Goal: Task Accomplishment & Management: Complete application form

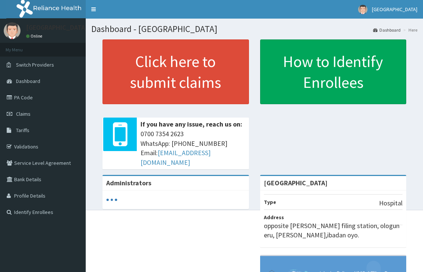
click at [23, 116] on span "Claims" at bounding box center [23, 114] width 15 height 7
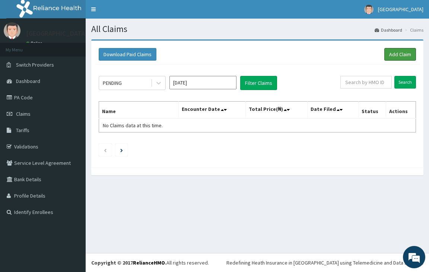
click at [396, 56] on link "Add Claim" at bounding box center [401, 54] width 32 height 13
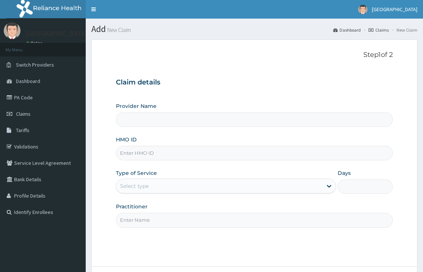
drag, startPoint x: 0, startPoint y: 0, endPoint x: 151, endPoint y: 150, distance: 212.9
click at [151, 150] on input "HMO ID" at bounding box center [254, 153] width 276 height 15
type input "[GEOGRAPHIC_DATA]"
type input "ACH/10257/B"
click at [145, 187] on div "Select type" at bounding box center [134, 186] width 29 height 7
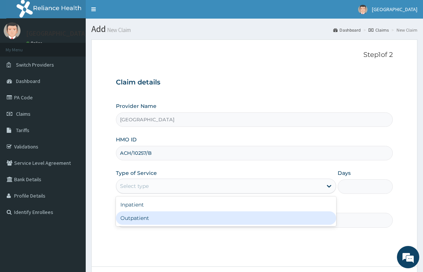
click at [139, 217] on div "Outpatient" at bounding box center [226, 218] width 220 height 13
type input "1"
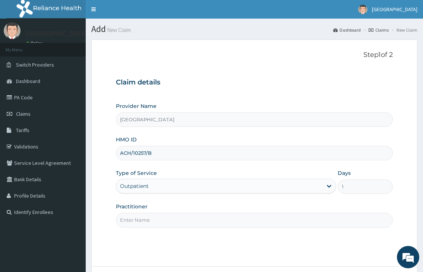
click at [138, 220] on input "Practitioner" at bounding box center [254, 220] width 276 height 15
type input "DR. FAWOLE"
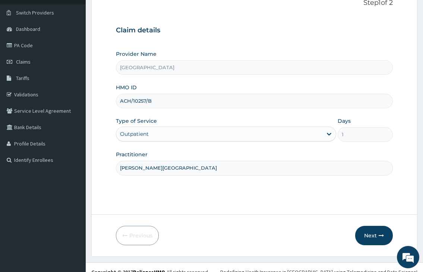
scroll to position [61, 0]
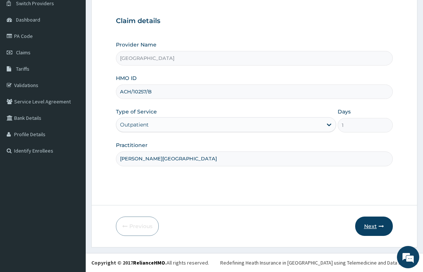
click at [374, 227] on button "Next" at bounding box center [374, 226] width 38 height 19
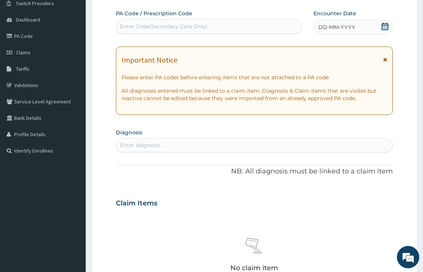
click at [387, 26] on icon at bounding box center [384, 26] width 7 height 7
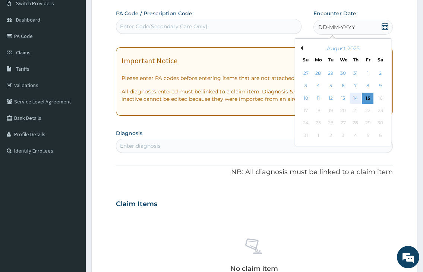
click at [355, 99] on div "14" at bounding box center [355, 98] width 11 height 11
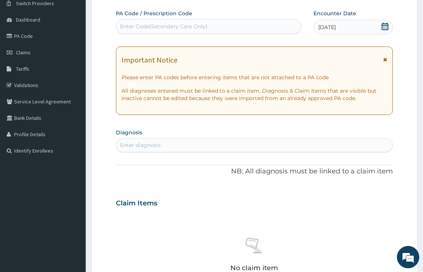
click at [262, 149] on div "Enter diagnosis" at bounding box center [254, 145] width 276 height 12
type input "MALARIA"
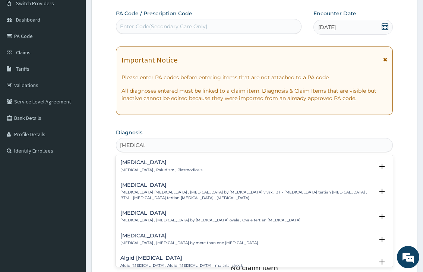
click at [142, 168] on p "Malaria , Paludism , Plasmodiosis" at bounding box center [161, 170] width 82 height 5
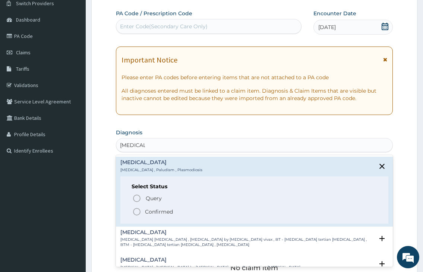
click at [136, 209] on icon "status option filled" at bounding box center [136, 212] width 9 height 9
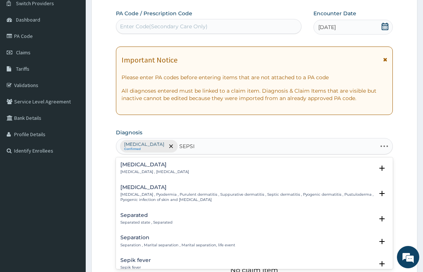
type input "SEPSIS"
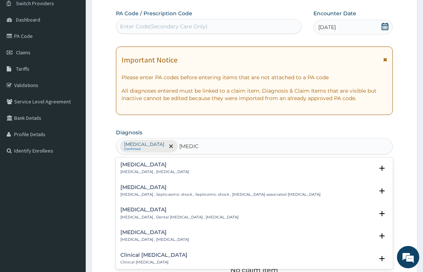
click at [164, 173] on p "Systemic infection , Sepsis" at bounding box center [154, 172] width 69 height 5
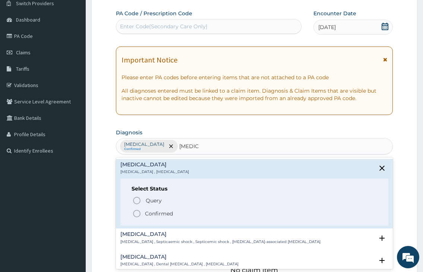
click at [135, 212] on icon "status option filled" at bounding box center [136, 213] width 9 height 9
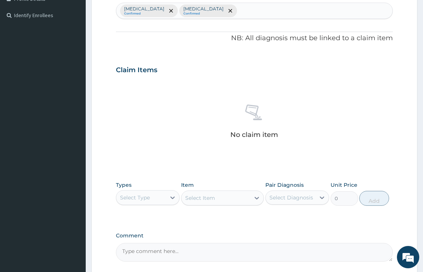
scroll to position [265, 0]
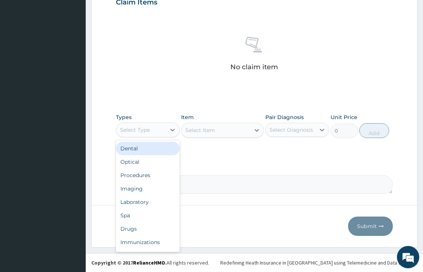
click at [159, 131] on div "Select Type" at bounding box center [141, 130] width 50 height 12
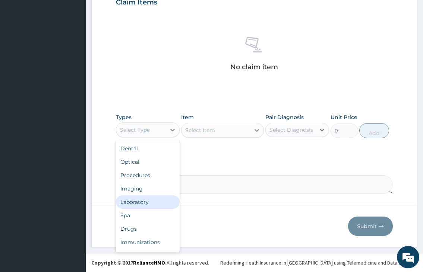
click at [151, 200] on div "Laboratory" at bounding box center [148, 202] width 64 height 13
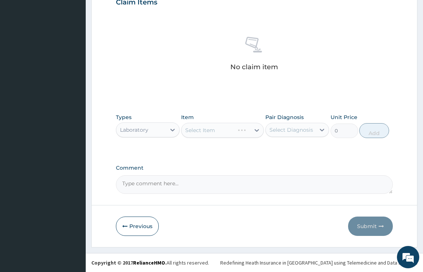
click at [201, 129] on div "Select Item" at bounding box center [222, 130] width 83 height 15
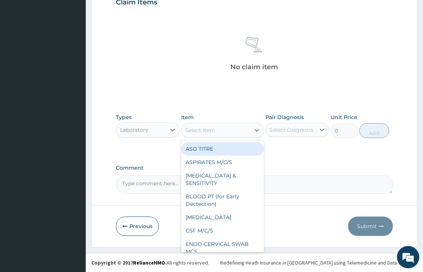
click at [201, 129] on div "Select Item" at bounding box center [200, 130] width 30 height 7
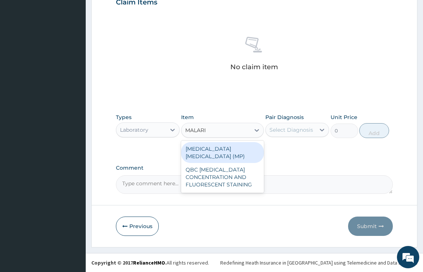
type input "MALARIA"
click at [207, 146] on div "MALARIA PARASITE (MP)" at bounding box center [222, 152] width 83 height 21
type input "1000"
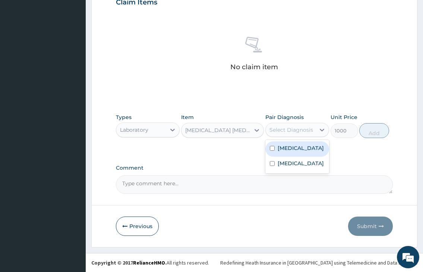
click at [285, 134] on div "Select Diagnosis" at bounding box center [291, 130] width 50 height 12
click at [285, 149] on label "Malaria" at bounding box center [301, 148] width 46 height 7
checkbox input "true"
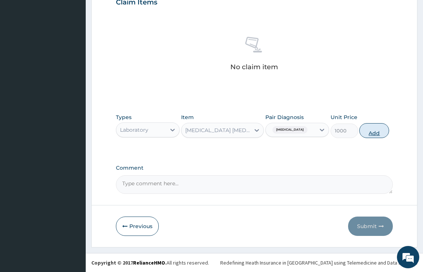
click at [376, 126] on button "Add" at bounding box center [374, 130] width 30 height 15
type input "0"
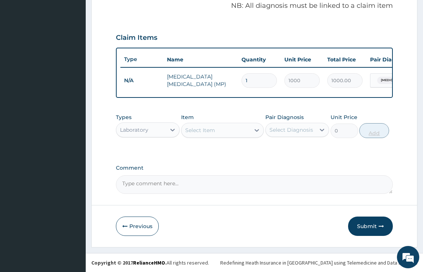
scroll to position [236, 0]
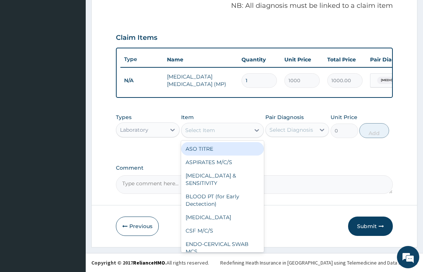
click at [221, 134] on div "Select Item" at bounding box center [215, 130] width 69 height 12
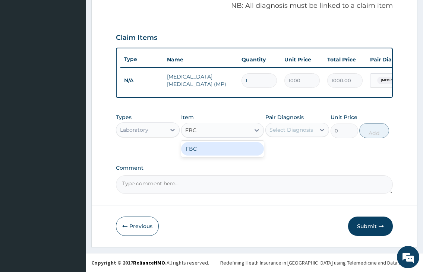
type input "FBC"
click at [215, 160] on div "PA Code / Prescription Code Enter Code(Secondary Care Only) Encounter Date 14-0…" at bounding box center [254, 18] width 276 height 353
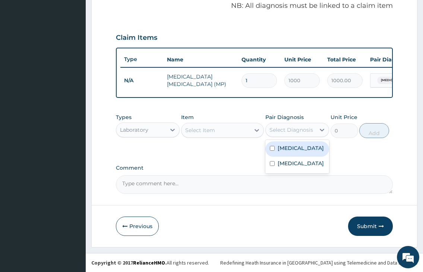
click at [288, 127] on div "Select Diagnosis" at bounding box center [291, 129] width 44 height 7
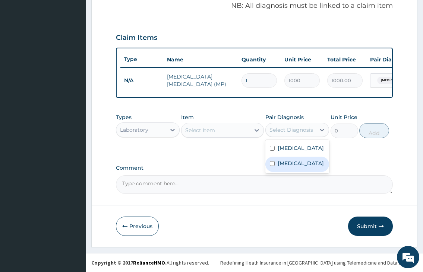
click at [282, 165] on label "Sepsis" at bounding box center [301, 163] width 46 height 7
checkbox input "true"
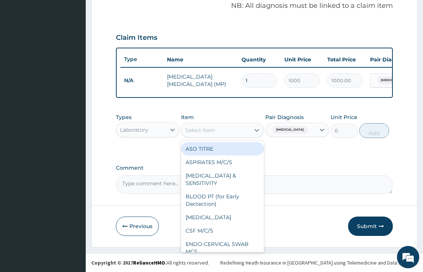
click at [189, 131] on div "Select Item" at bounding box center [200, 130] width 30 height 7
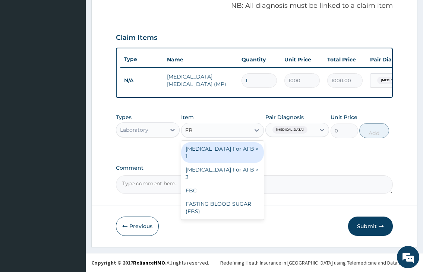
type input "FBC"
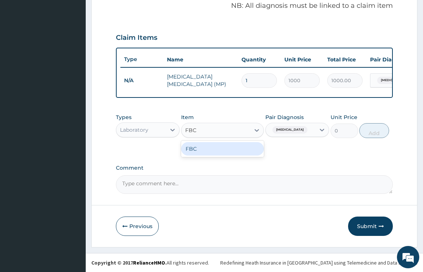
click at [209, 148] on div "FBC" at bounding box center [222, 148] width 83 height 13
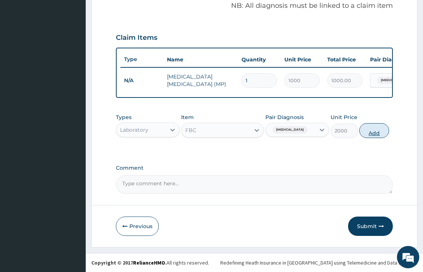
click at [368, 135] on button "Add" at bounding box center [374, 130] width 30 height 15
type input "0"
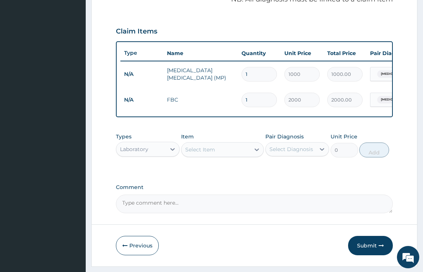
click at [140, 152] on div "Laboratory" at bounding box center [134, 149] width 28 height 7
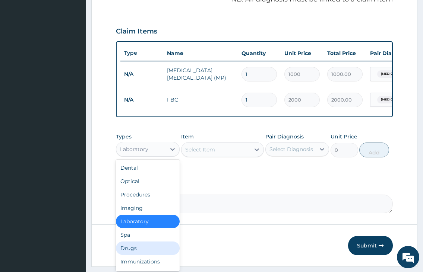
click at [123, 255] on div "Drugs" at bounding box center [148, 248] width 64 height 13
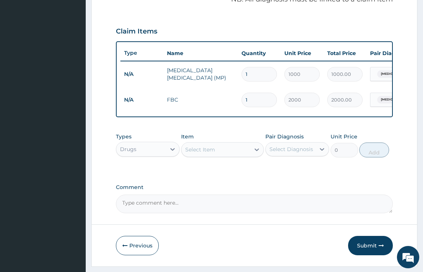
click at [200, 154] on div "Select Item" at bounding box center [200, 149] width 30 height 7
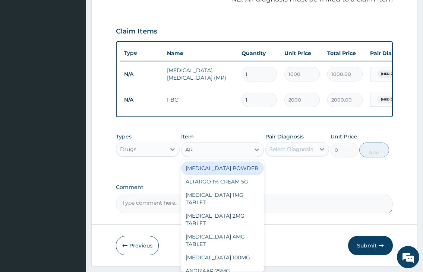
type input "ART"
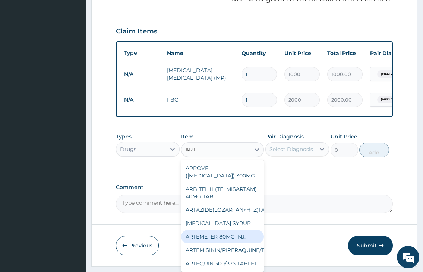
click at [214, 244] on div "ARTEMETER 80MG INJ." at bounding box center [222, 236] width 83 height 13
type input "350"
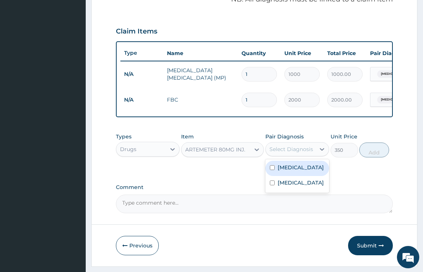
click at [277, 153] on div "Select Diagnosis" at bounding box center [291, 149] width 44 height 7
click at [276, 176] on div "Malaria" at bounding box center [297, 168] width 64 height 15
checkbox input "true"
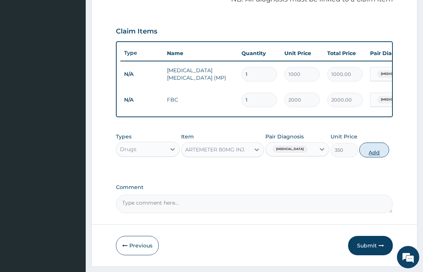
click at [374, 158] on button "Add" at bounding box center [374, 150] width 30 height 15
type input "0"
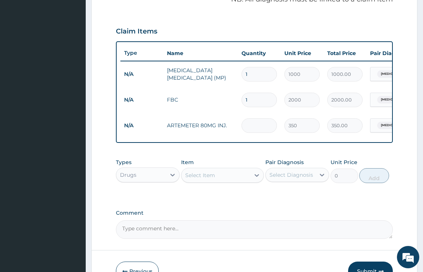
type input "0.00"
type input "2"
type input "700.00"
type input "2"
click at [228, 181] on div "Select Item" at bounding box center [215, 176] width 69 height 12
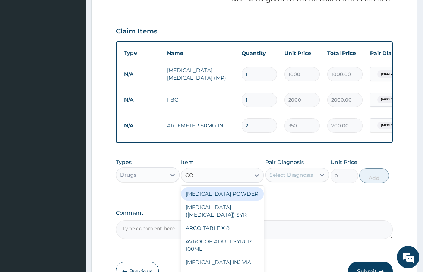
type input "COA"
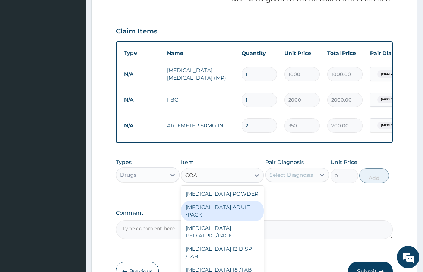
click at [229, 222] on div "COARTEM ADULT /PACK" at bounding box center [222, 211] width 83 height 21
type input "2160"
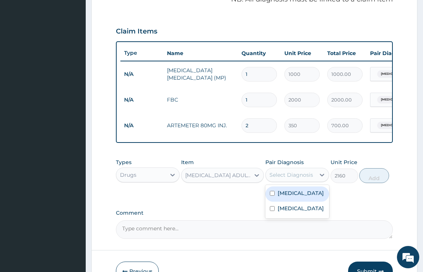
click at [309, 179] on div "Select Diagnosis" at bounding box center [291, 174] width 44 height 7
click at [300, 202] on div "Malaria" at bounding box center [297, 194] width 64 height 15
checkbox input "true"
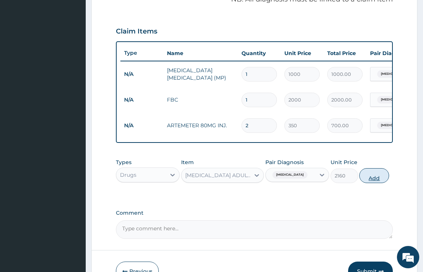
click at [376, 180] on button "Add" at bounding box center [374, 175] width 30 height 15
type input "0"
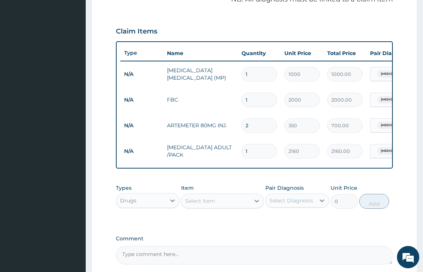
click at [197, 205] on div "Select Item" at bounding box center [200, 200] width 30 height 7
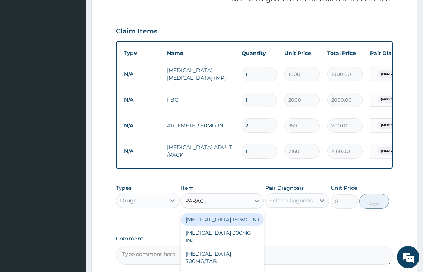
type input "PARACE"
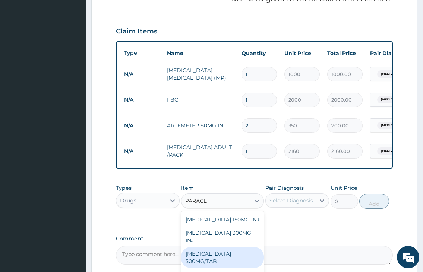
click at [228, 256] on div "PARACETAMOL 500MG/TAB" at bounding box center [222, 257] width 83 height 21
type input "50"
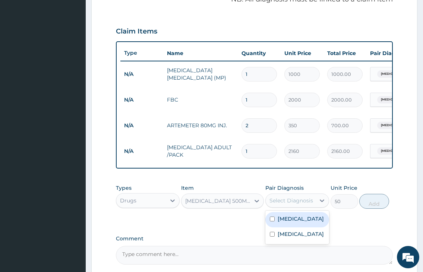
click at [277, 205] on div "Select Diagnosis" at bounding box center [291, 200] width 44 height 7
click at [290, 223] on label "Malaria" at bounding box center [301, 218] width 46 height 7
checkbox input "true"
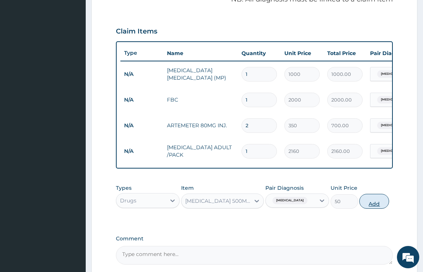
click at [378, 205] on button "Add" at bounding box center [374, 201] width 30 height 15
type input "0"
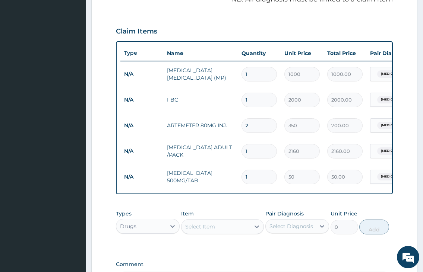
type input "18"
type input "900.00"
type input "18"
click at [213, 228] on div "Select Item" at bounding box center [215, 227] width 69 height 12
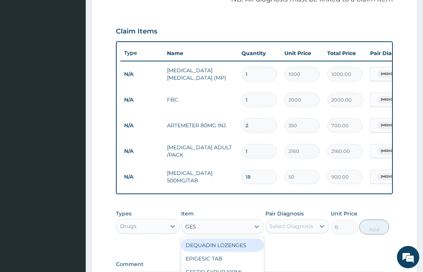
type input "GEST"
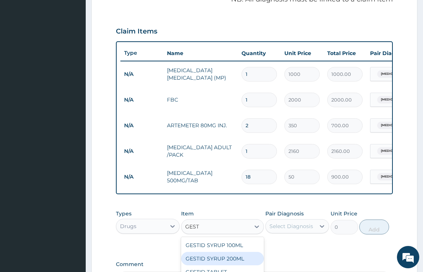
click at [223, 266] on div "GESTID SYRUP 200ML" at bounding box center [222, 258] width 83 height 13
type input "1200"
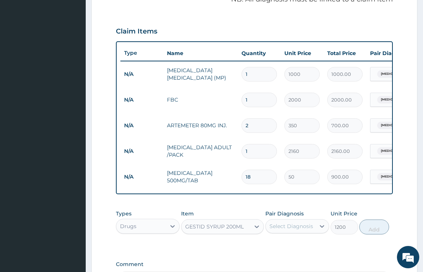
click at [282, 230] on div "Select Diagnosis" at bounding box center [291, 226] width 44 height 7
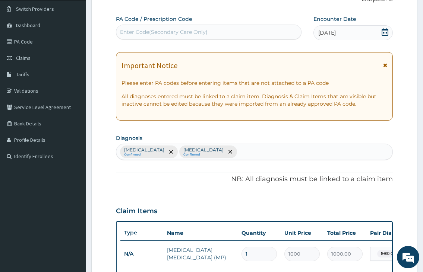
scroll to position [50, 0]
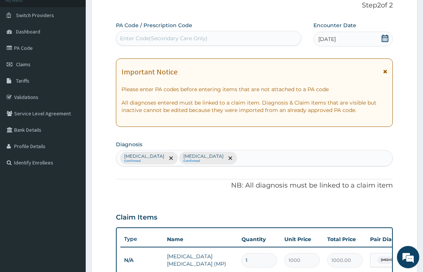
click at [219, 158] on div "Malaria Confirmed Sepsis Confirmed" at bounding box center [254, 159] width 276 height 16
type input "PEPT"
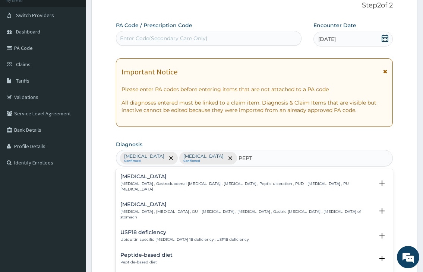
click at [182, 178] on h4 "Peptic ulcer" at bounding box center [246, 177] width 253 height 6
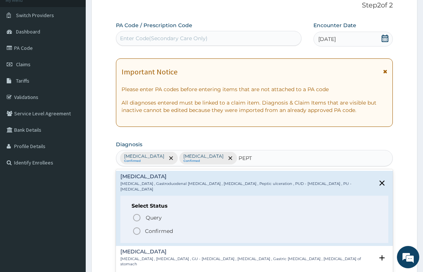
click at [140, 228] on circle "status option filled" at bounding box center [136, 231] width 7 height 7
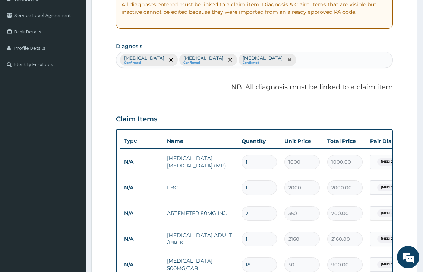
scroll to position [236, 0]
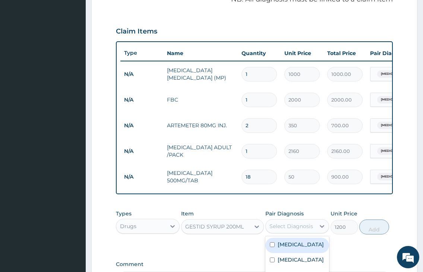
click at [276, 230] on div "Select Diagnosis" at bounding box center [291, 226] width 44 height 7
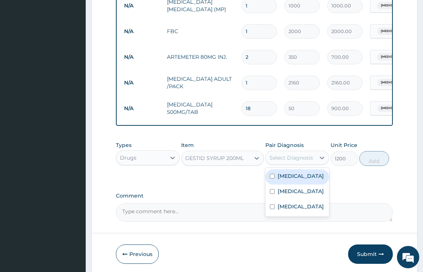
scroll to position [310, 0]
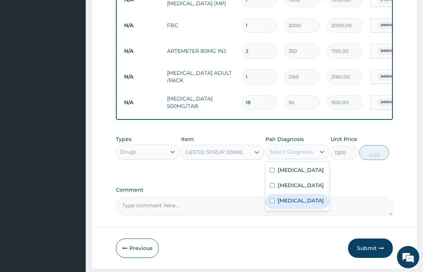
click at [281, 205] on label "Peptic ulcer" at bounding box center [301, 200] width 46 height 7
checkbox input "true"
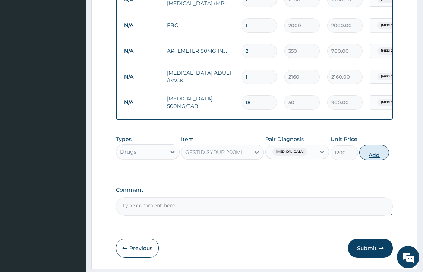
click at [383, 160] on button "Add" at bounding box center [374, 152] width 30 height 15
type input "0"
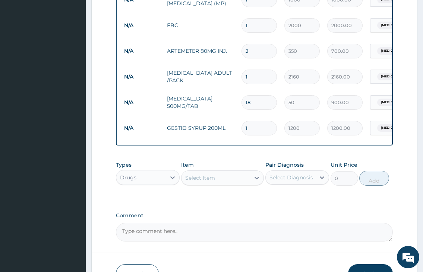
click at [221, 183] on div "Select Item" at bounding box center [215, 178] width 69 height 12
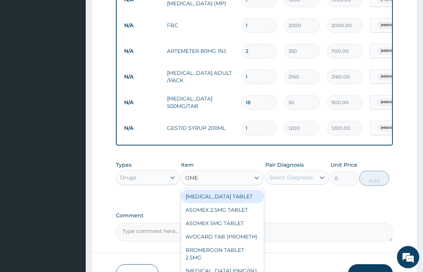
type input "OMEP"
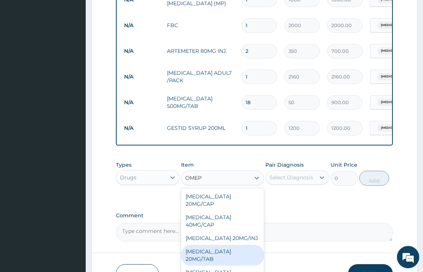
click at [231, 257] on div "OMEPRAZOLE 20MG/TAB" at bounding box center [222, 255] width 83 height 21
type input "100"
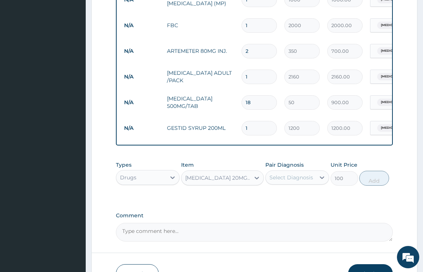
click at [298, 181] on div "Select Diagnosis" at bounding box center [291, 177] width 44 height 7
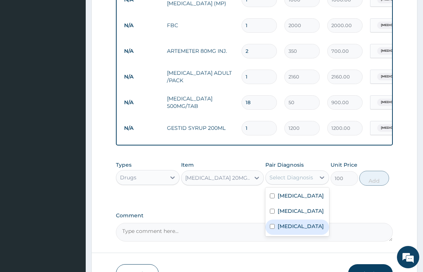
click at [291, 230] on label "Peptic ulcer" at bounding box center [301, 226] width 46 height 7
checkbox input "true"
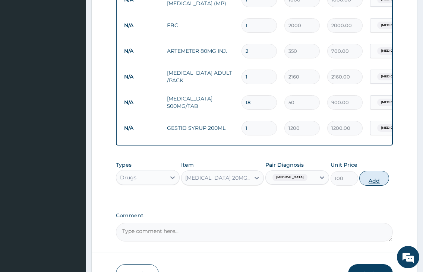
click at [373, 186] on button "Add" at bounding box center [374, 178] width 30 height 15
type input "0"
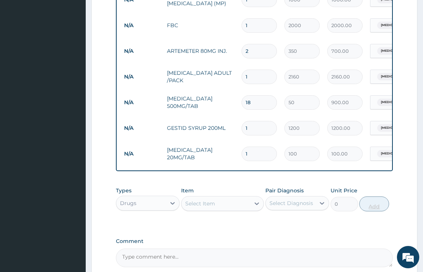
type input "10"
type input "1000.00"
type input "10"
click at [138, 208] on div "Drugs" at bounding box center [141, 203] width 50 height 12
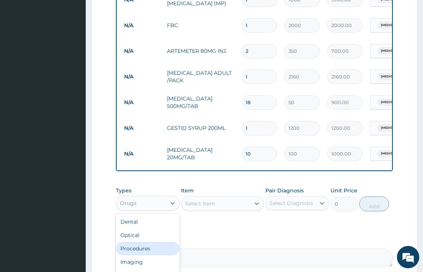
click at [145, 255] on div "Procedures" at bounding box center [148, 248] width 64 height 13
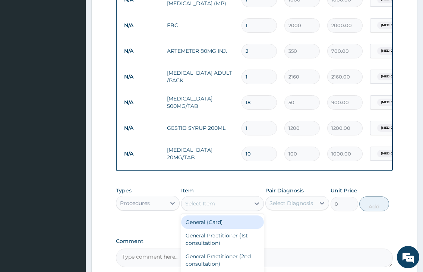
click at [241, 205] on div "Select Item" at bounding box center [215, 204] width 69 height 12
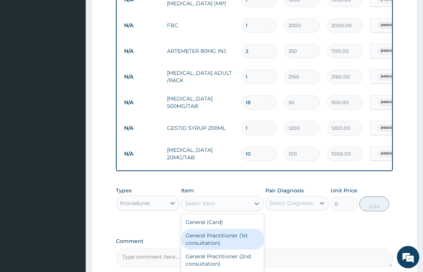
click at [236, 244] on div "General Practitioner (1st consultation)" at bounding box center [222, 239] width 83 height 21
type input "2000"
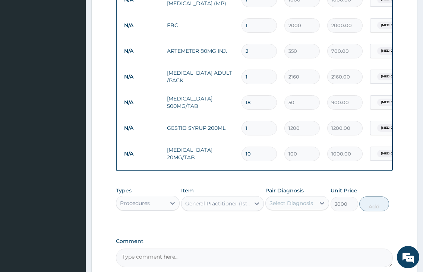
click at [301, 207] on div "Select Diagnosis" at bounding box center [291, 203] width 44 height 7
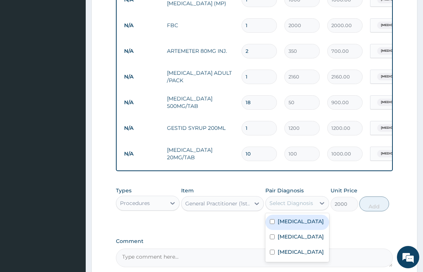
drag, startPoint x: 295, startPoint y: 228, endPoint x: 294, endPoint y: 238, distance: 9.3
click at [295, 225] on label "Malaria" at bounding box center [301, 221] width 46 height 7
checkbox input "true"
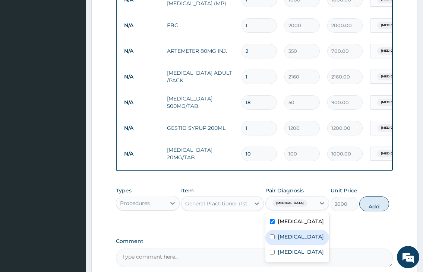
drag, startPoint x: 294, startPoint y: 240, endPoint x: 293, endPoint y: 251, distance: 11.2
click at [294, 241] on label "Sepsis" at bounding box center [301, 236] width 46 height 7
checkbox input "true"
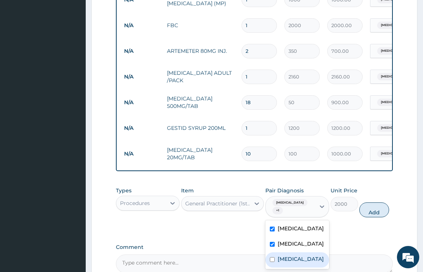
click at [293, 260] on label "Peptic ulcer" at bounding box center [301, 259] width 46 height 7
checkbox input "true"
click at [377, 214] on button "Add" at bounding box center [374, 210] width 30 height 15
type input "0"
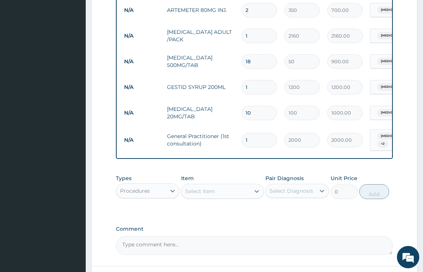
scroll to position [416, 0]
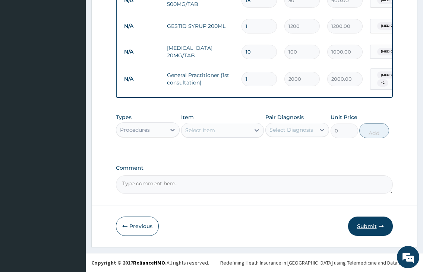
click at [373, 230] on button "Submit" at bounding box center [370, 226] width 45 height 19
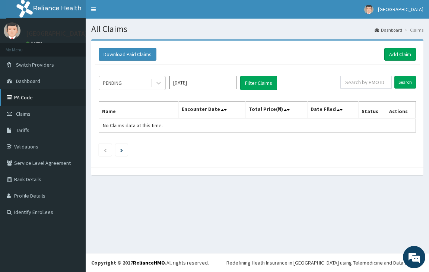
click at [28, 100] on link "PA Code" at bounding box center [43, 97] width 86 height 16
